Goal: Find specific page/section: Find specific page/section

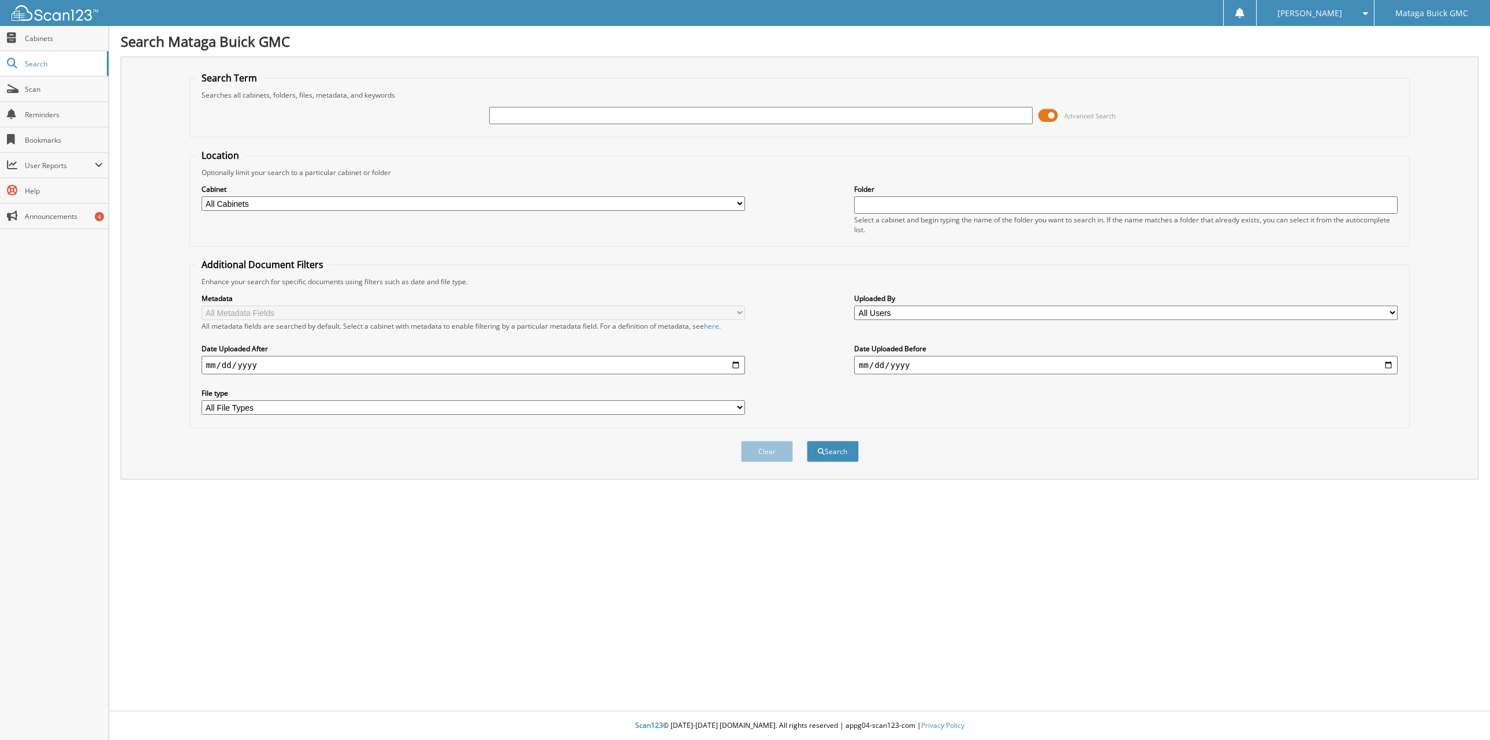
click at [29, 86] on span "Scan" at bounding box center [64, 89] width 78 height 10
type input "6116181"
click at [807, 441] on button "Search" at bounding box center [833, 451] width 52 height 21
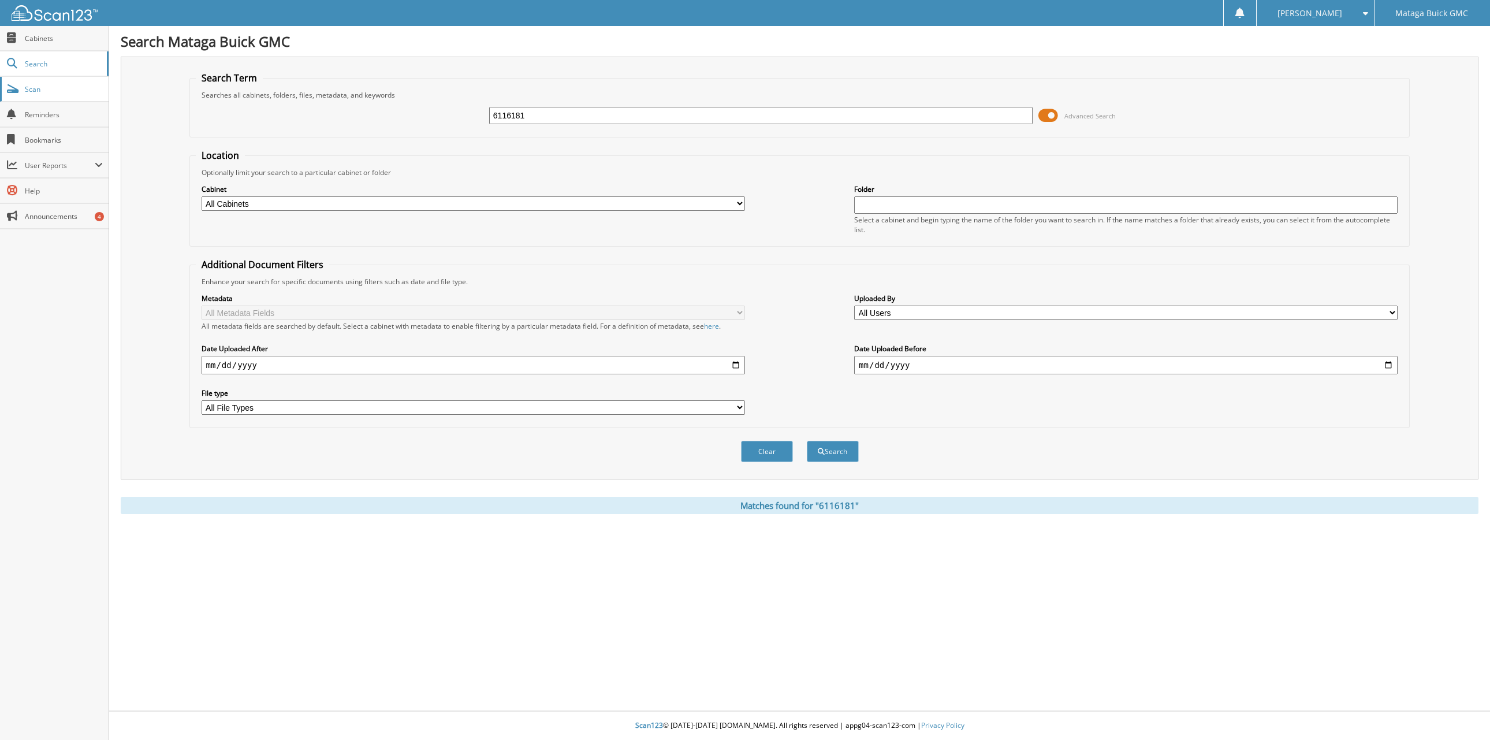
click at [34, 85] on span "Scan" at bounding box center [64, 89] width 78 height 10
